Goal: Consume media (video, audio)

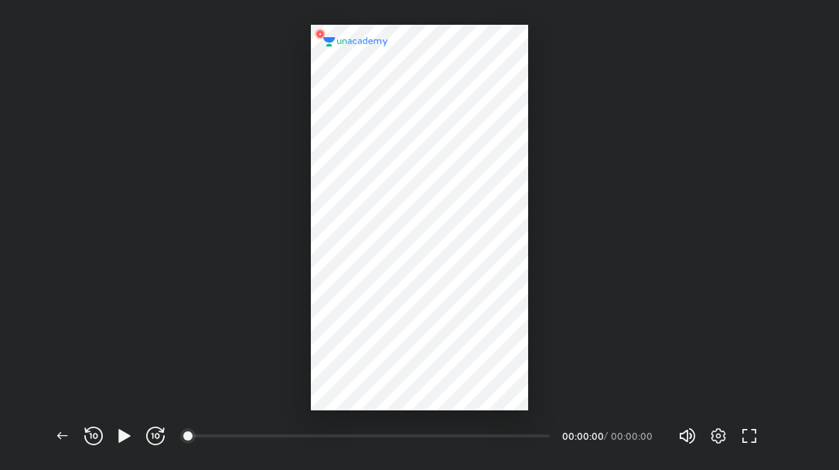
scroll to position [470, 839]
click at [427, 438] on div at bounding box center [424, 435] width 12 height 12
click at [345, 324] on div at bounding box center [419, 217] width 217 height 385
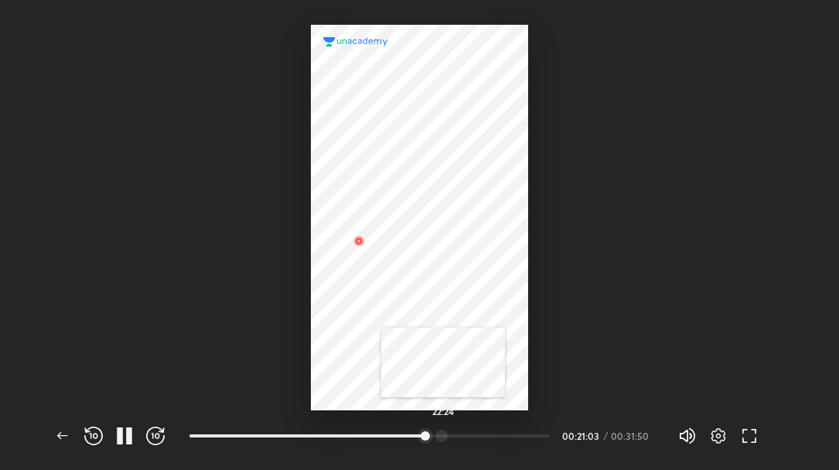
click at [443, 436] on div at bounding box center [442, 435] width 12 height 12
click at [719, 434] on icon "button" at bounding box center [718, 435] width 5 height 5
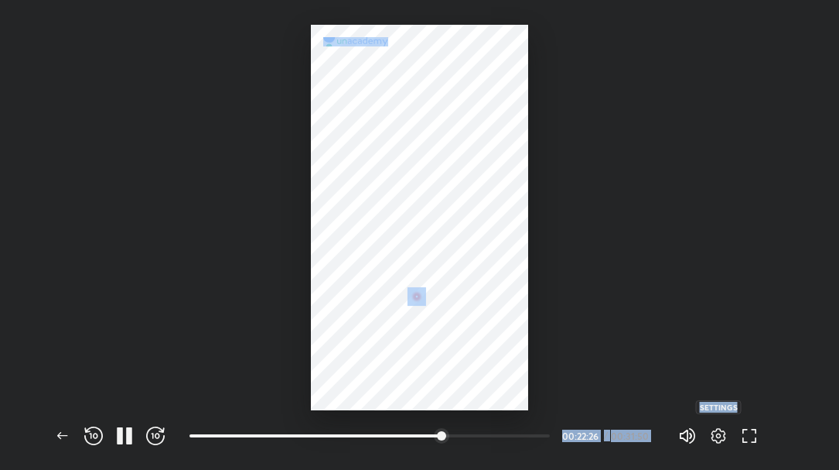
click at [718, 434] on icon "button" at bounding box center [718, 435] width 5 height 5
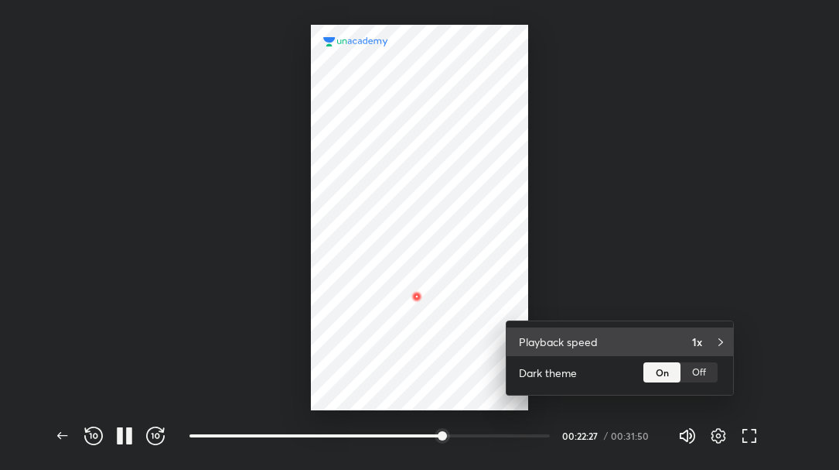
click at [698, 343] on h4 "1x" at bounding box center [697, 341] width 10 height 16
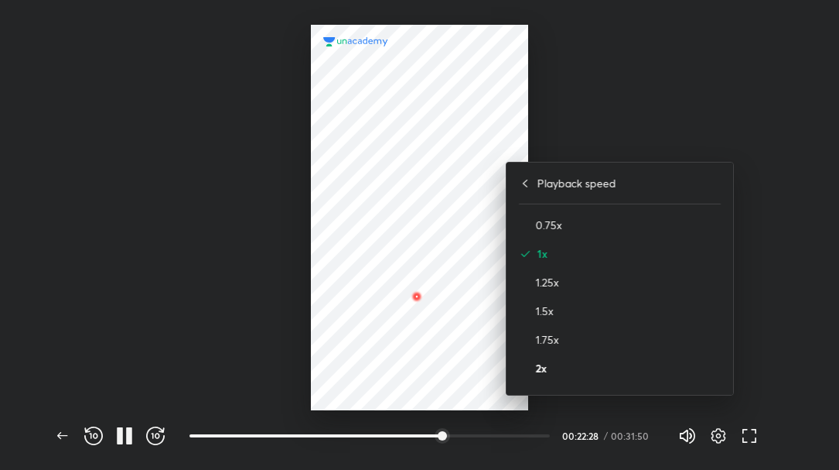
click at [619, 369] on h4 "2x" at bounding box center [628, 368] width 185 height 16
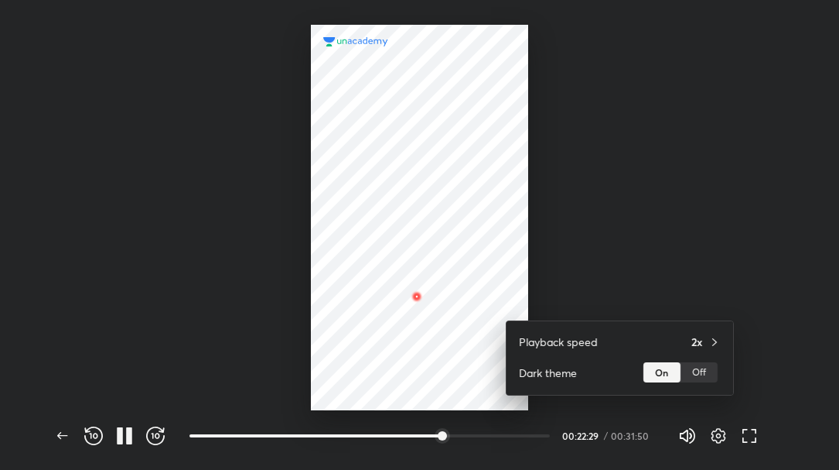
click at [209, 305] on div at bounding box center [419, 235] width 839 height 470
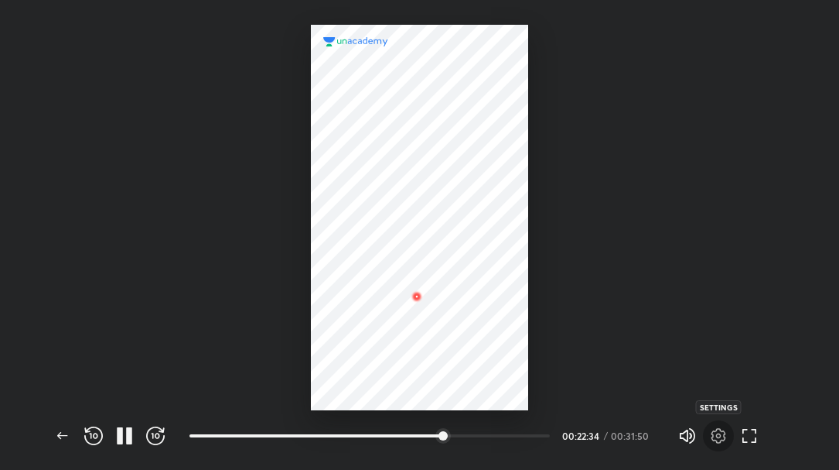
click at [722, 446] on button "button" at bounding box center [718, 435] width 31 height 31
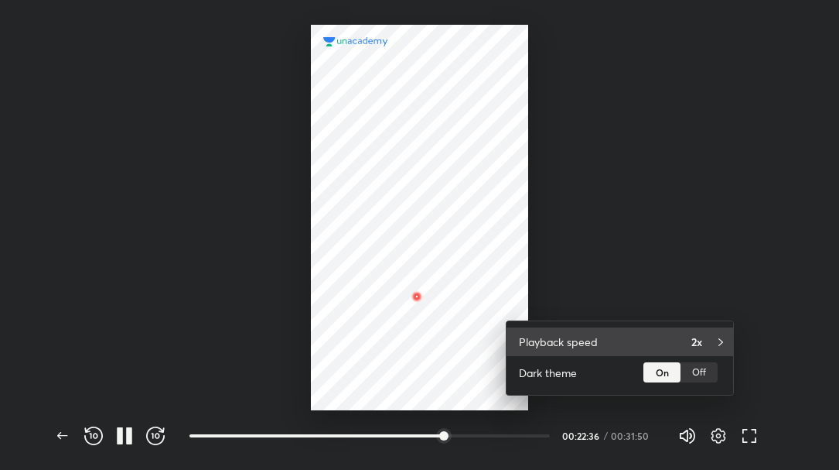
click at [692, 345] on h4 "2x" at bounding box center [697, 341] width 11 height 16
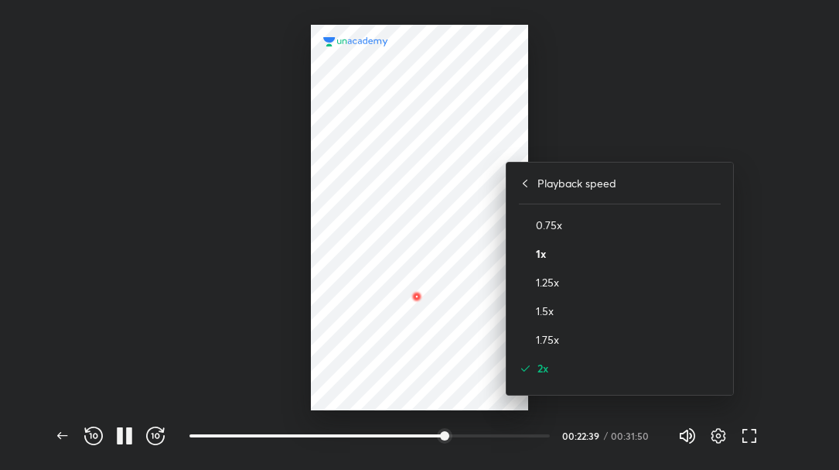
click at [543, 252] on h4 "1x" at bounding box center [628, 253] width 185 height 16
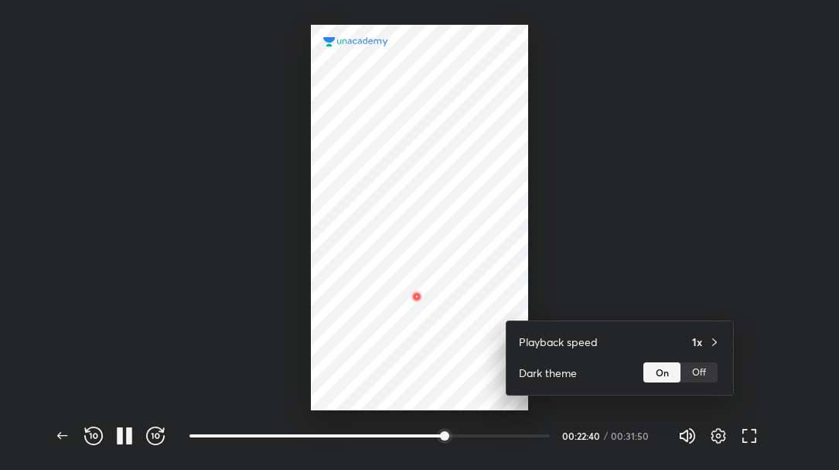
click at [543, 252] on div at bounding box center [419, 235] width 839 height 470
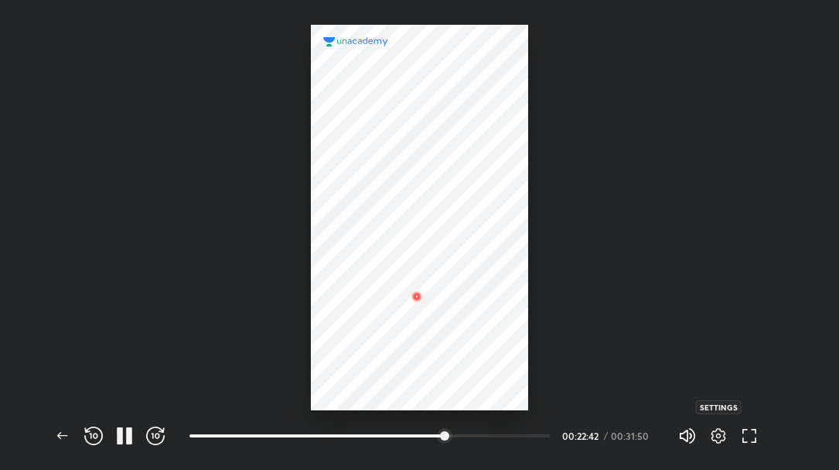
click at [718, 432] on icon "button" at bounding box center [718, 435] width 19 height 19
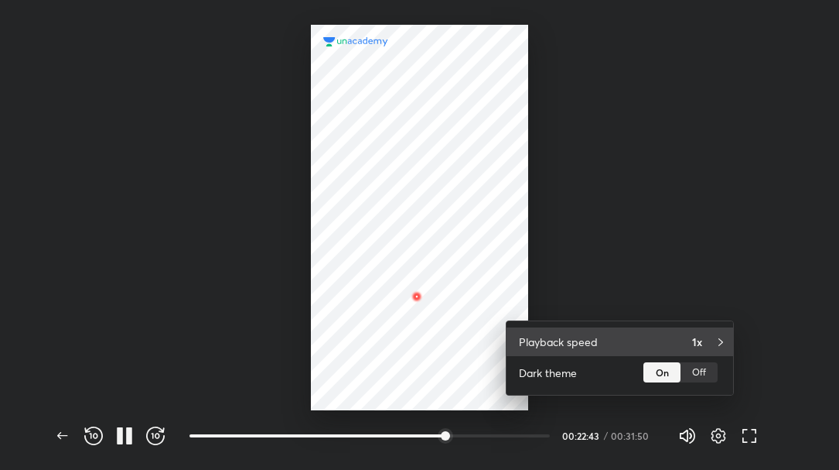
click at [698, 334] on h4 "1x" at bounding box center [697, 341] width 10 height 16
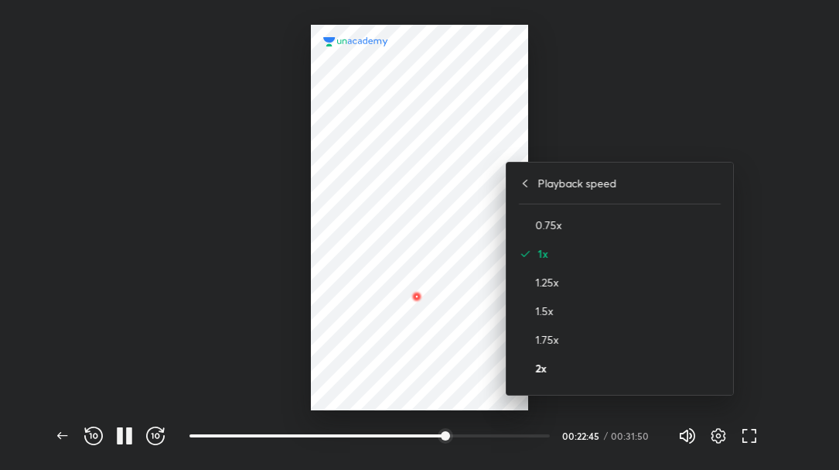
click at [580, 371] on h4 "2x" at bounding box center [628, 368] width 185 height 16
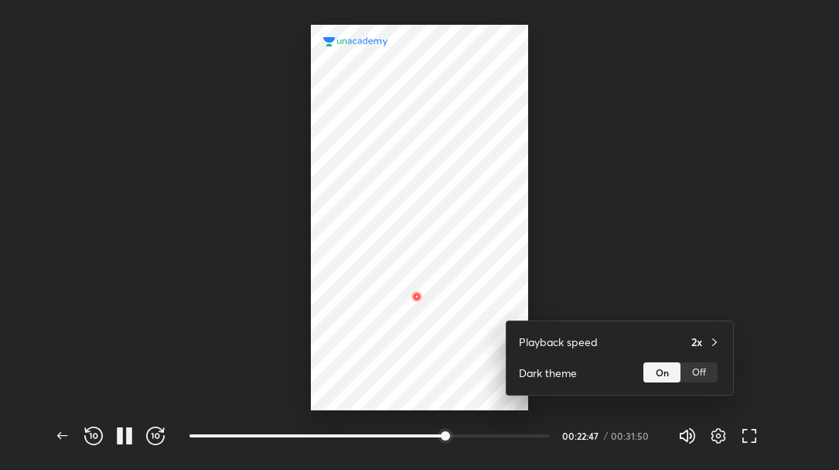
click at [513, 240] on div at bounding box center [419, 235] width 839 height 470
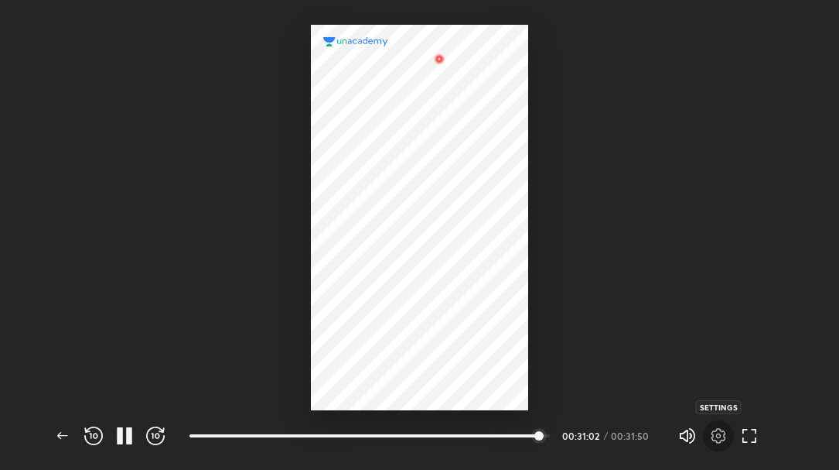
click at [718, 435] on icon "button" at bounding box center [718, 435] width 19 height 19
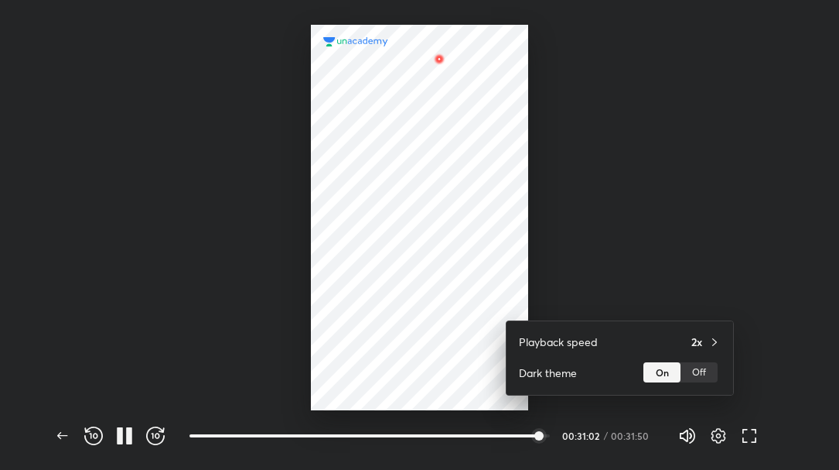
click at [718, 435] on div at bounding box center [419, 235] width 839 height 470
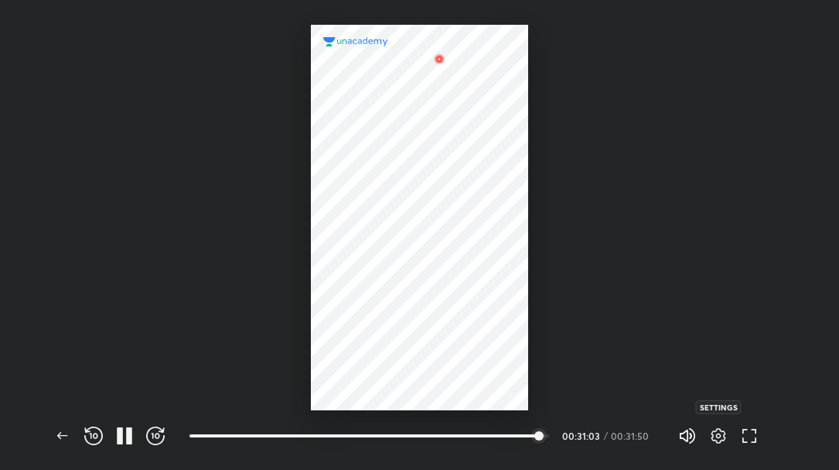
click at [716, 431] on icon "button" at bounding box center [719, 435] width 15 height 15
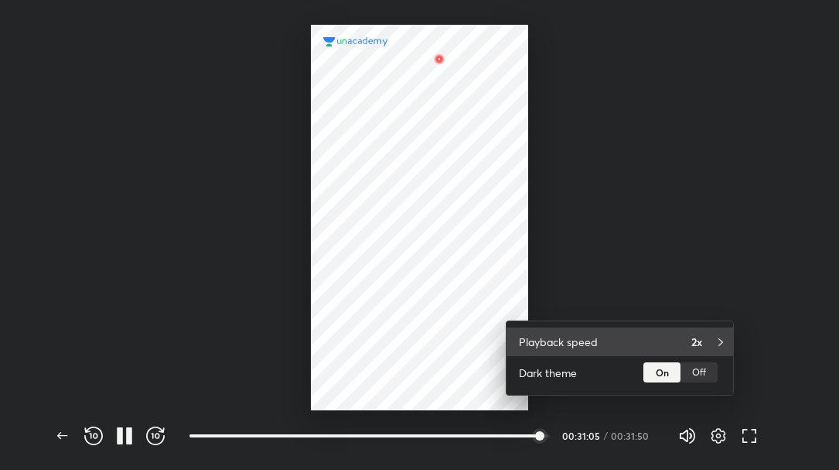
click at [702, 345] on h4 "2x" at bounding box center [697, 341] width 11 height 16
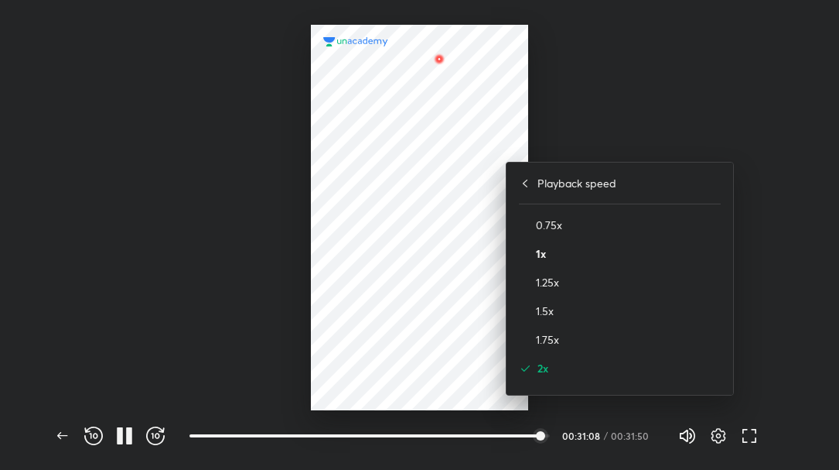
click at [544, 260] on h4 "1x" at bounding box center [628, 253] width 185 height 16
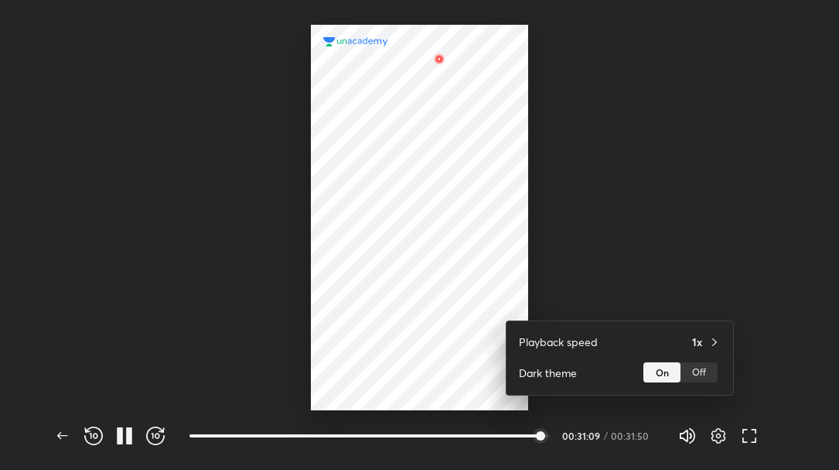
click at [620, 185] on div at bounding box center [419, 235] width 839 height 470
